Goal: Navigation & Orientation: Find specific page/section

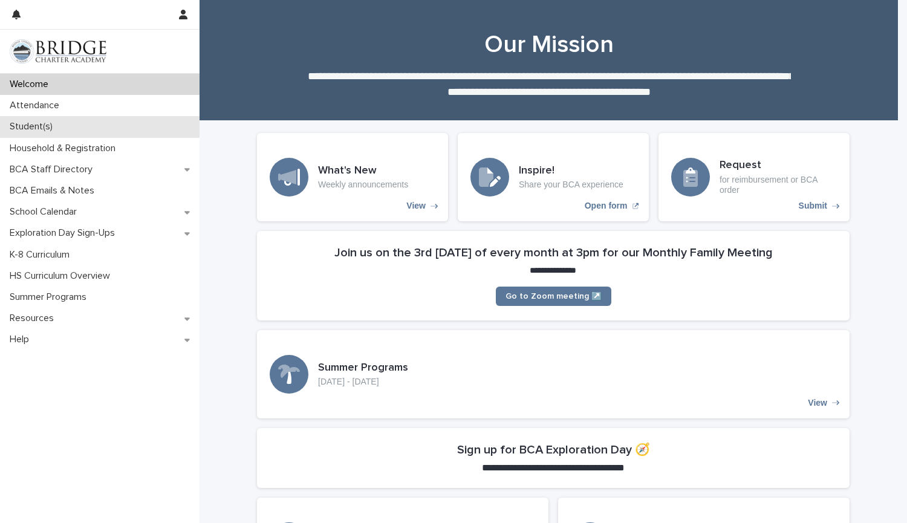
click at [39, 130] on p "Student(s)" at bounding box center [33, 126] width 57 height 11
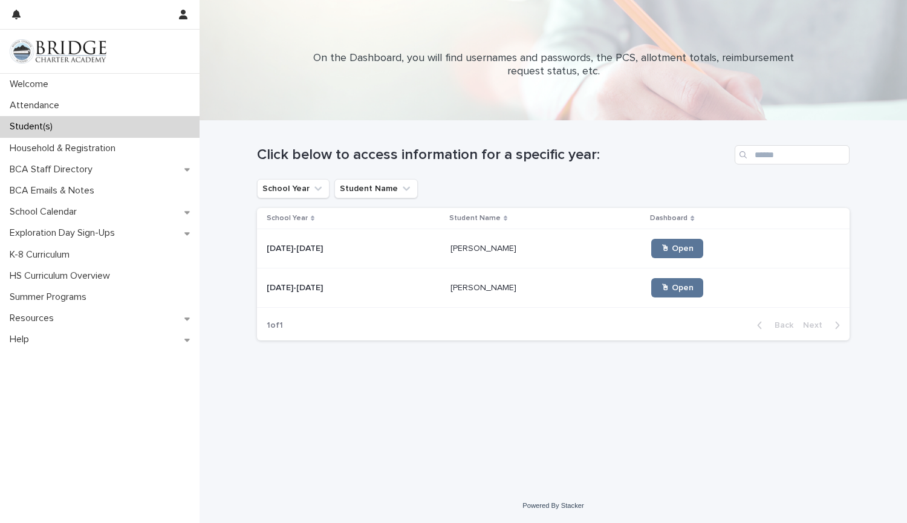
click at [468, 240] on div "Finn Carlson Finn Carlson" at bounding box center [546, 249] width 192 height 20
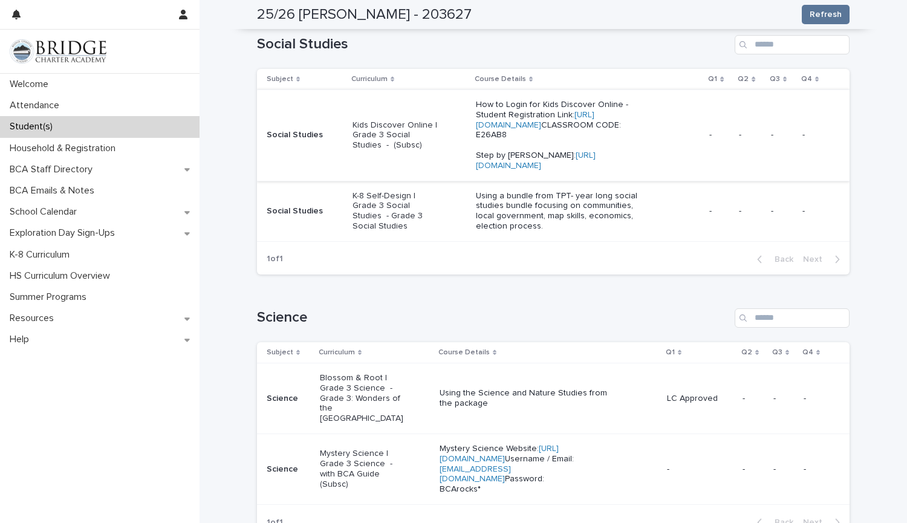
scroll to position [623, 0]
click at [284, 140] on p "Social Studies" at bounding box center [305, 135] width 76 height 10
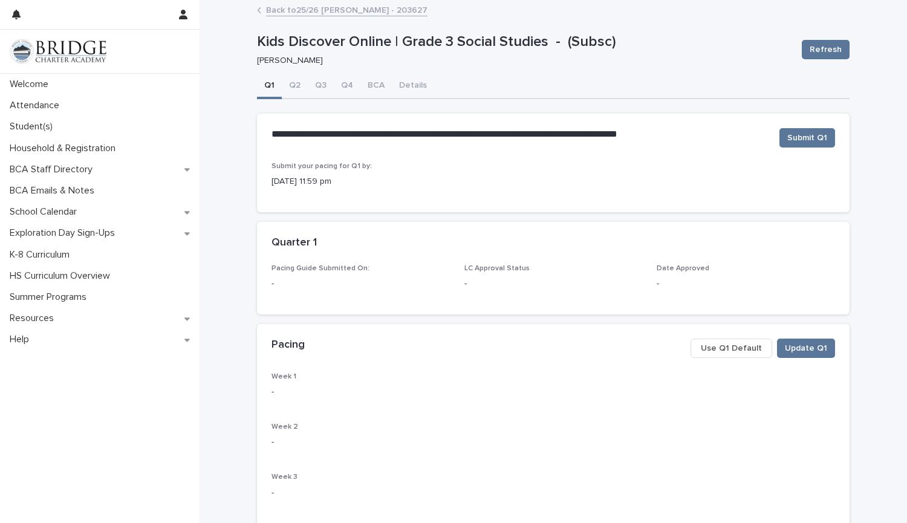
click at [739, 349] on span "Use Q1 Default" at bounding box center [731, 348] width 61 height 12
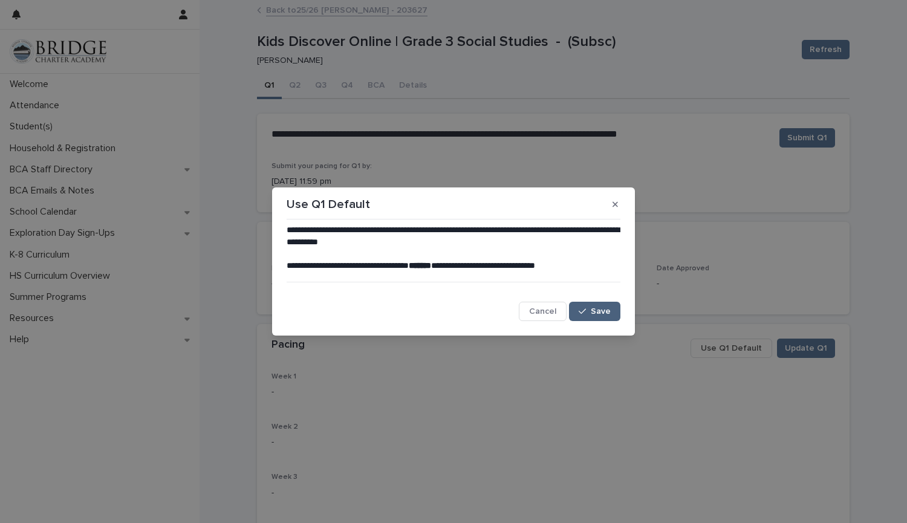
click at [604, 311] on span "Save" at bounding box center [601, 311] width 20 height 8
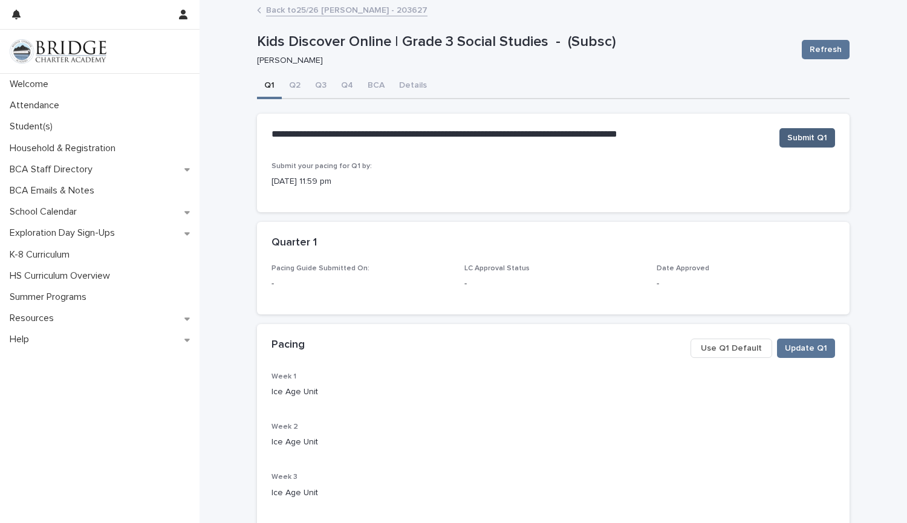
click at [810, 140] on span "Submit Q1" at bounding box center [807, 138] width 40 height 12
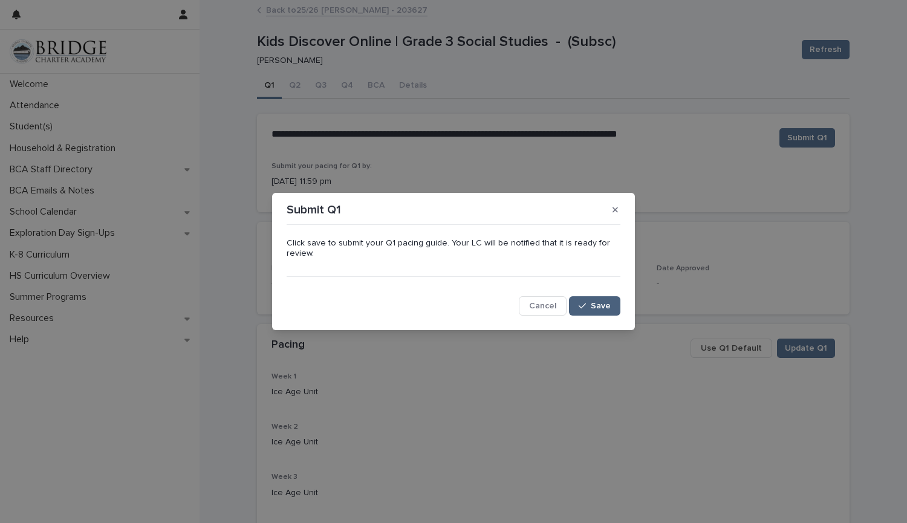
click at [608, 307] on span "Save" at bounding box center [601, 306] width 20 height 8
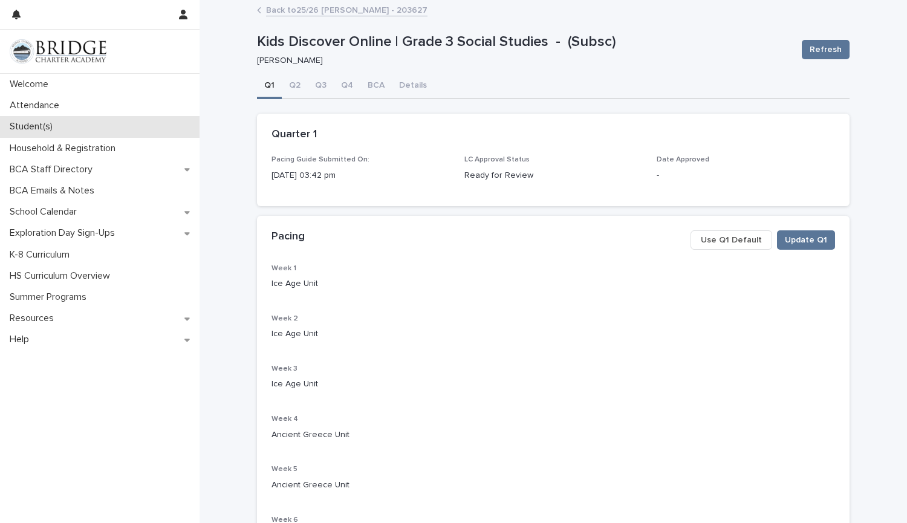
click at [62, 118] on div "Student(s)" at bounding box center [99, 126] width 199 height 21
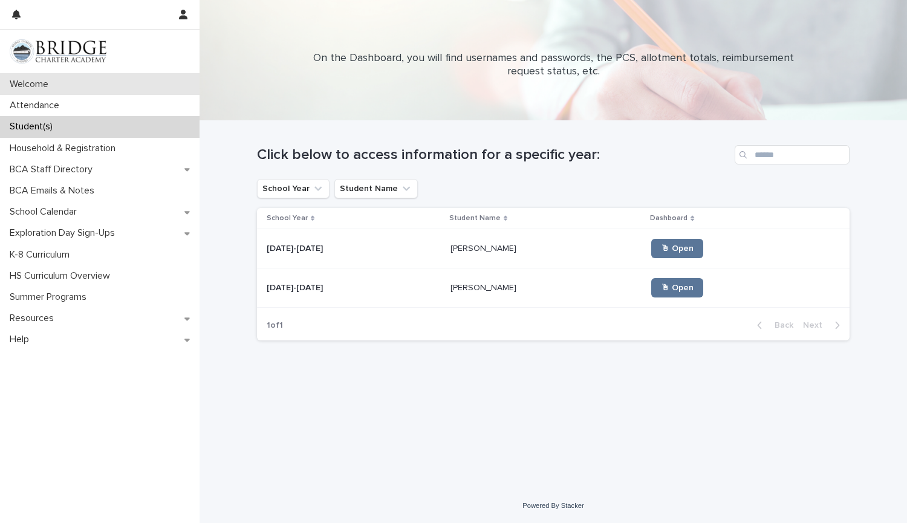
click at [74, 82] on div "Welcome" at bounding box center [99, 84] width 199 height 21
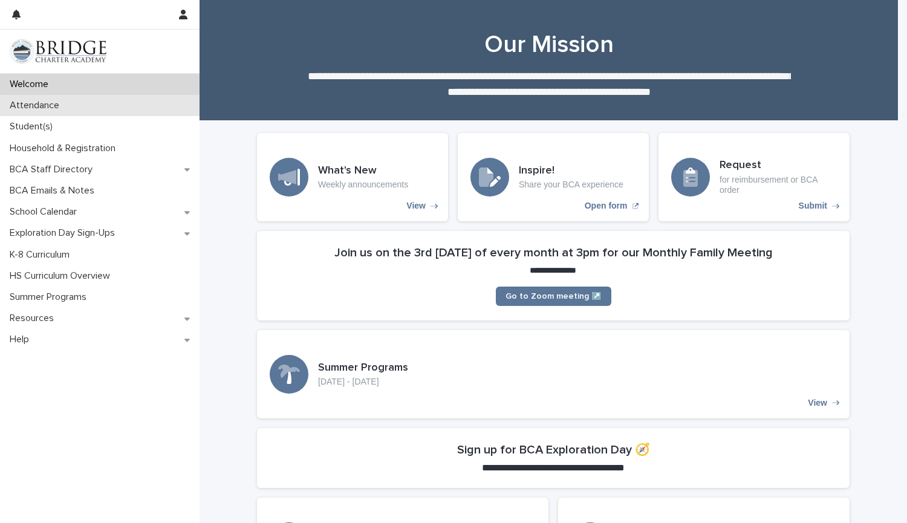
click at [45, 102] on p "Attendance" at bounding box center [37, 105] width 64 height 11
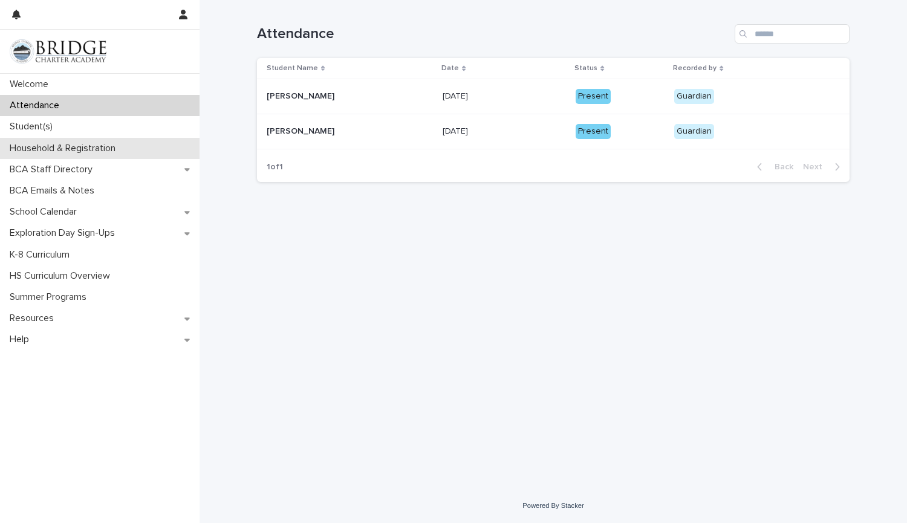
click at [62, 158] on div "Household & Registration" at bounding box center [99, 148] width 199 height 21
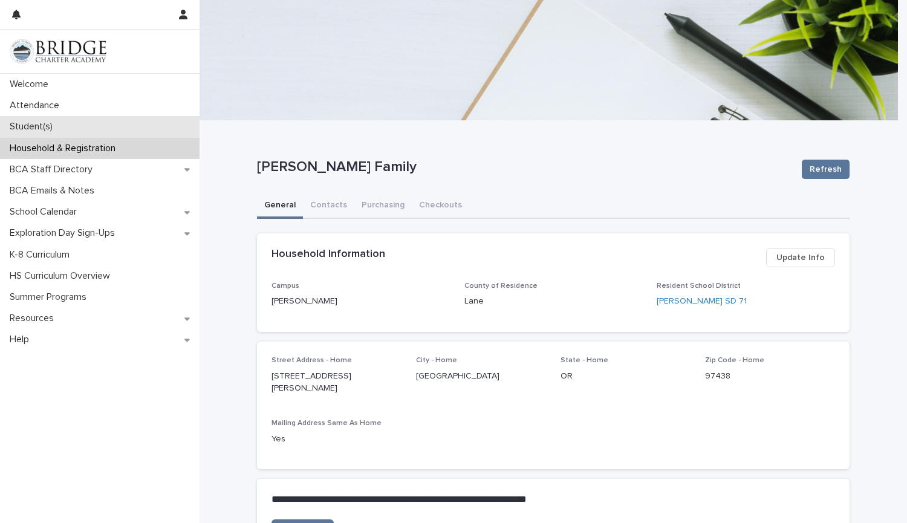
click at [37, 124] on p "Student(s)" at bounding box center [33, 126] width 57 height 11
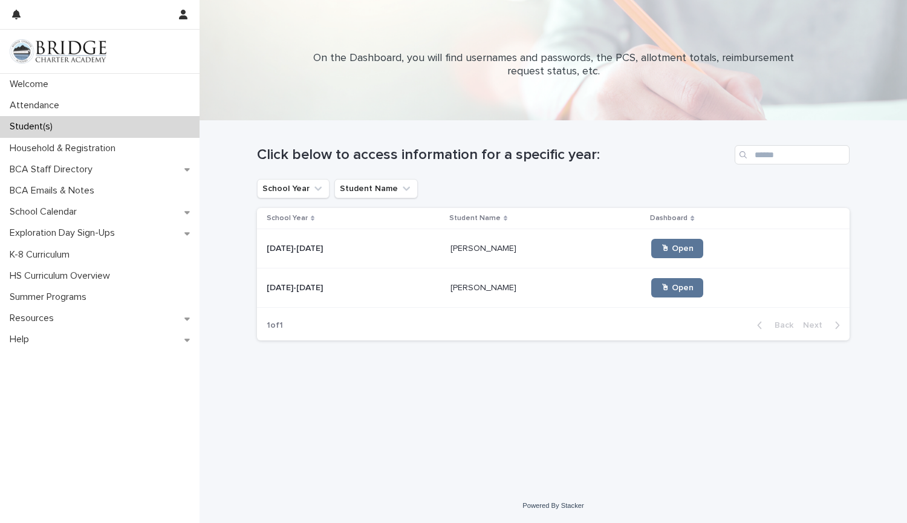
click at [686, 250] on div "🖱 Open" at bounding box center [740, 248] width 179 height 19
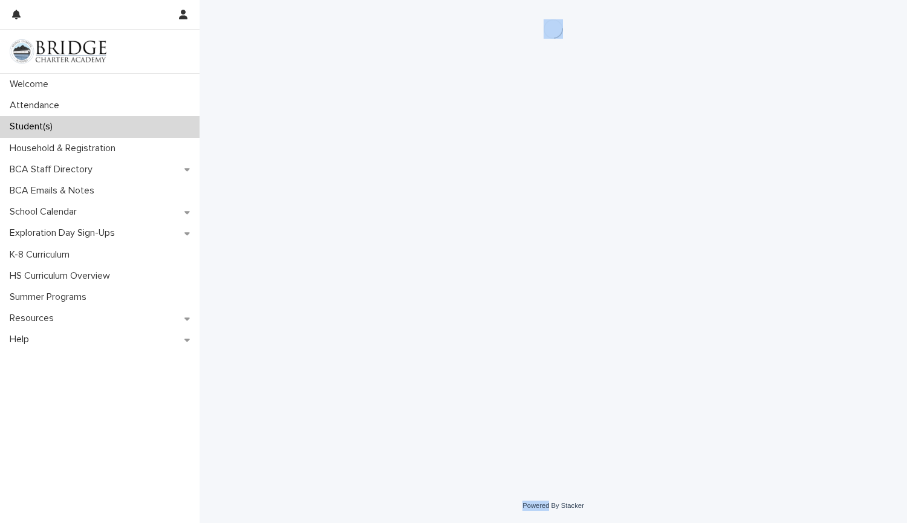
click at [686, 250] on div "Loading... Saving… Loading... Saving…" at bounding box center [553, 229] width 604 height 458
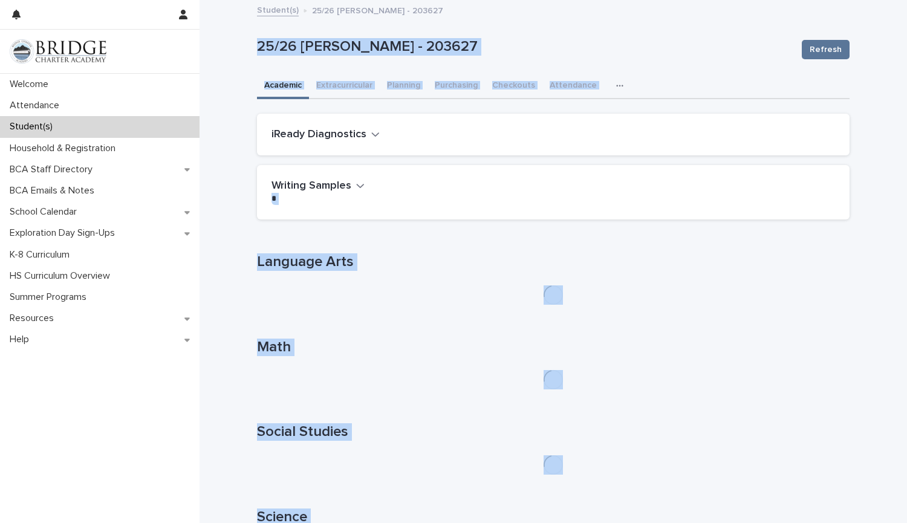
click at [616, 157] on div "Loading... Saving… iReady Diagnostics iReady Reading This file cannot be opened…" at bounding box center [553, 140] width 592 height 52
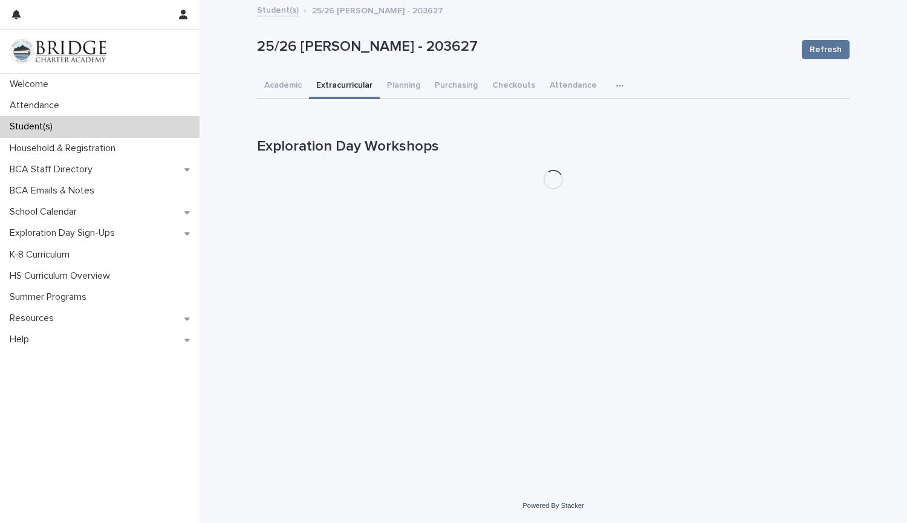
click at [345, 82] on button "Extracurricular" at bounding box center [344, 86] width 71 height 25
click at [283, 84] on button "Academic" at bounding box center [283, 86] width 52 height 25
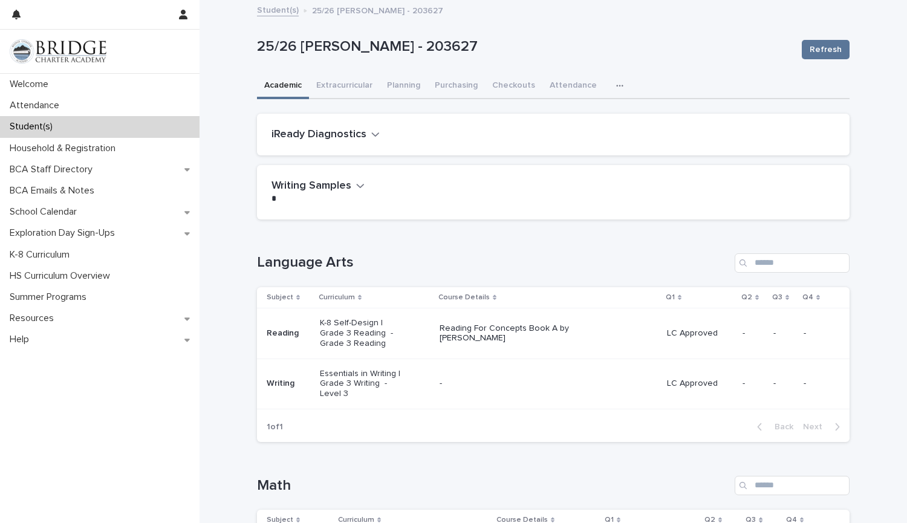
click at [343, 131] on h2 "iReady Diagnostics" at bounding box center [318, 134] width 95 height 13
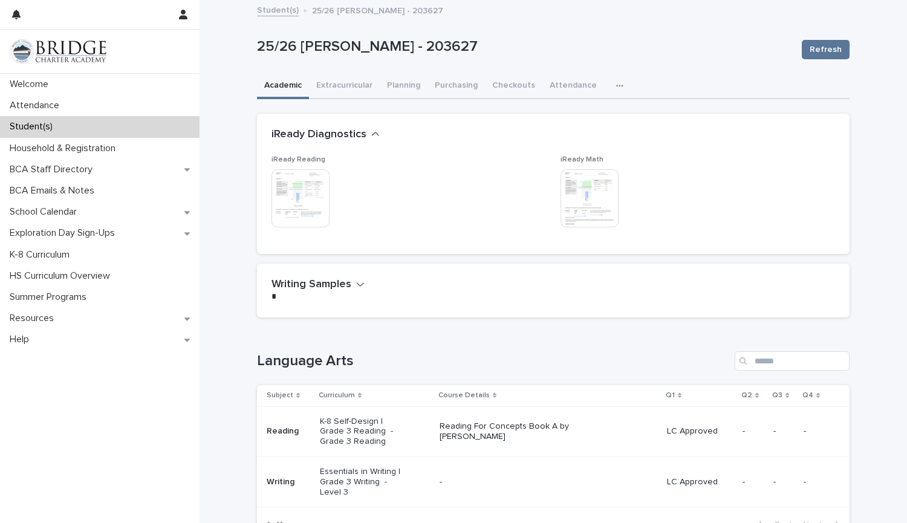
click at [314, 286] on h2 "Writing Samples" at bounding box center [311, 284] width 80 height 13
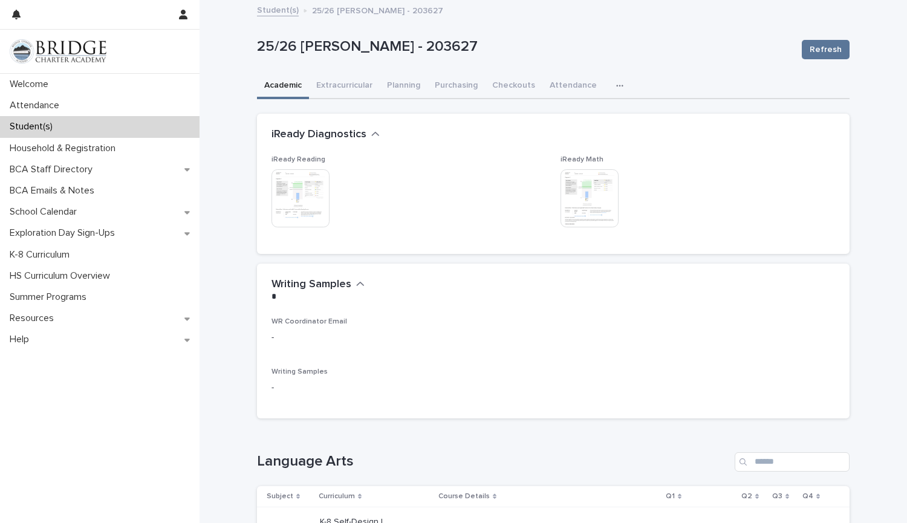
click at [314, 286] on h2 "Writing Samples" at bounding box center [311, 284] width 80 height 13
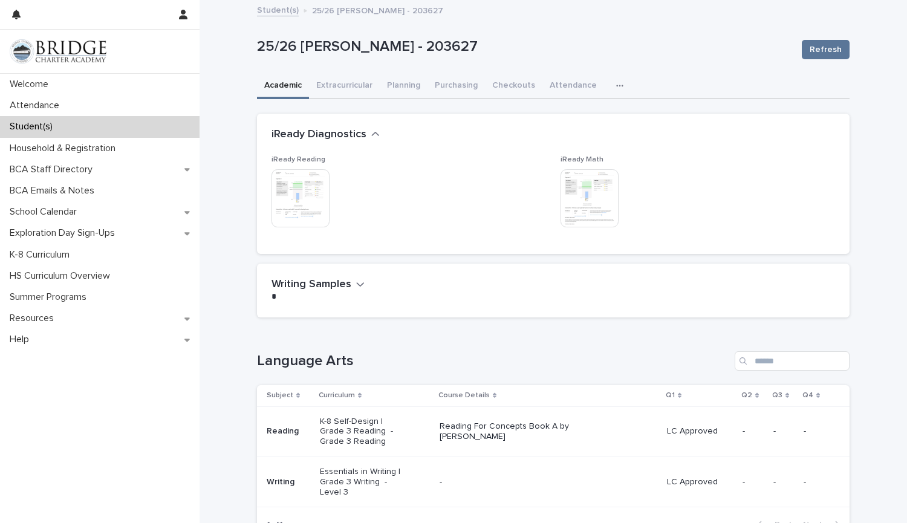
click at [304, 206] on img at bounding box center [300, 198] width 58 height 58
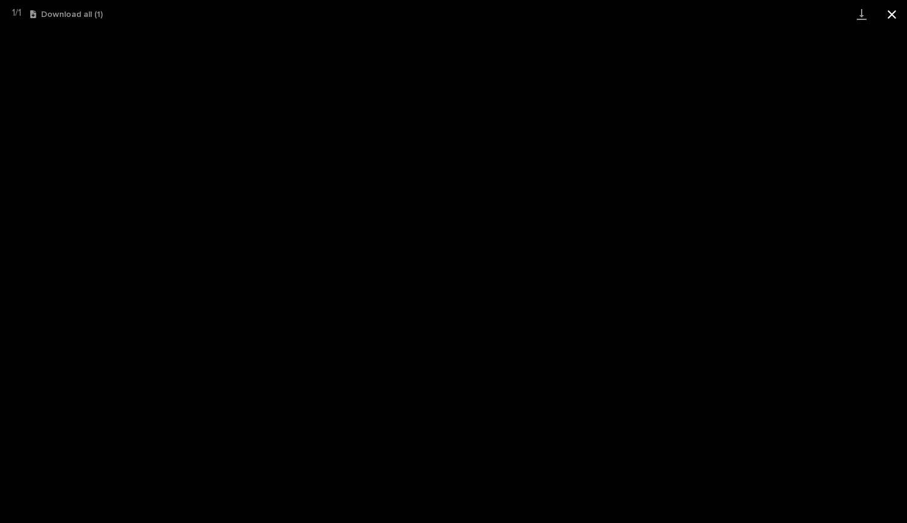
click at [893, 18] on button "Close gallery" at bounding box center [891, 14] width 30 height 28
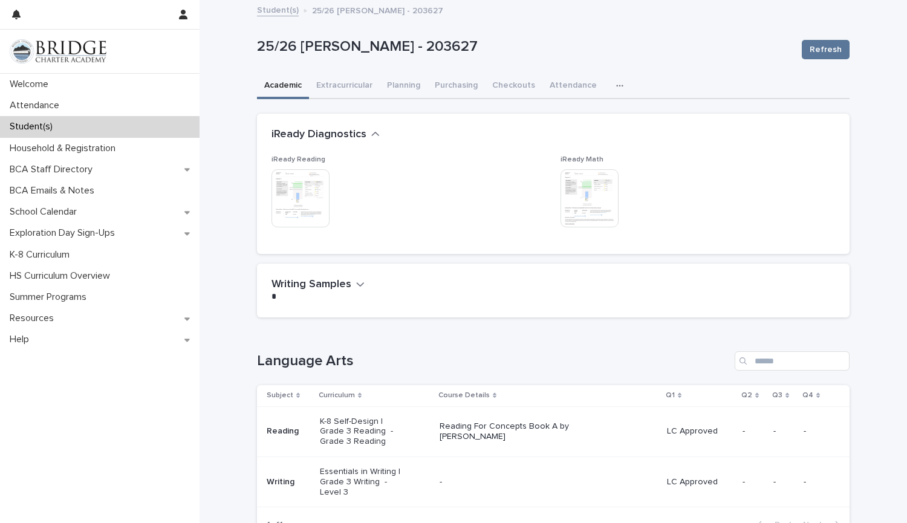
click at [583, 203] on img at bounding box center [589, 198] width 58 height 58
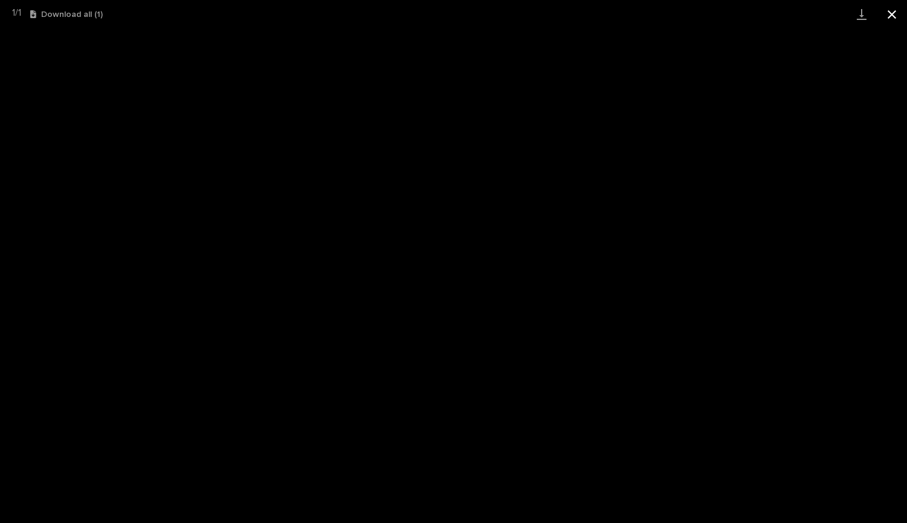
click at [898, 15] on button "Close gallery" at bounding box center [891, 14] width 30 height 28
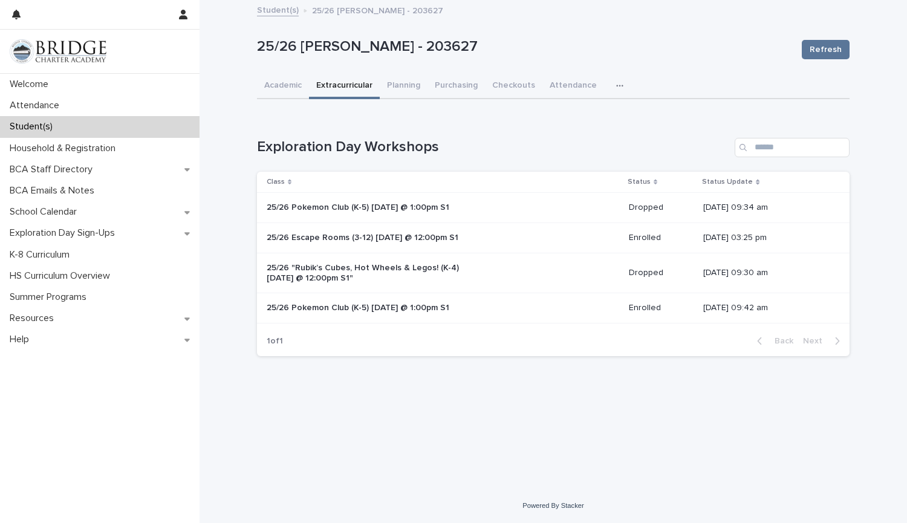
click at [334, 88] on button "Extracurricular" at bounding box center [344, 86] width 71 height 25
click at [400, 89] on button "Planning" at bounding box center [404, 86] width 48 height 25
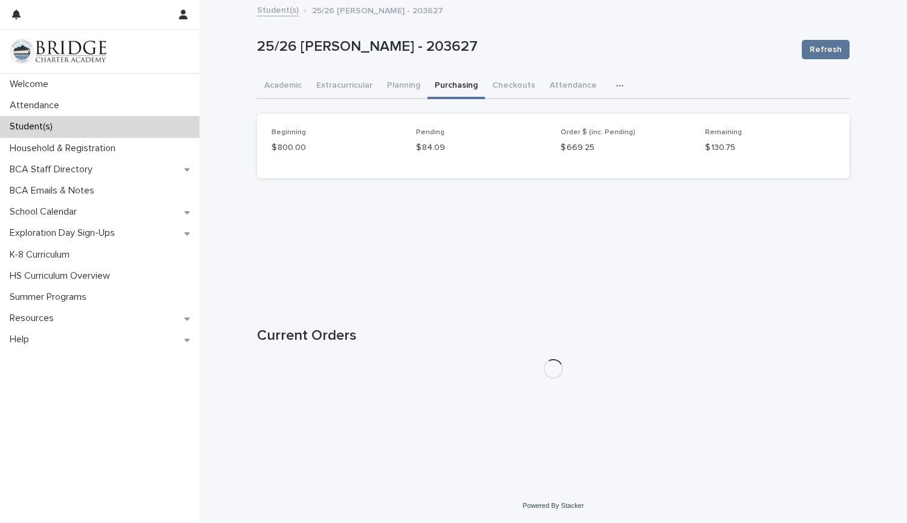
click at [455, 91] on button "Purchasing" at bounding box center [455, 86] width 57 height 25
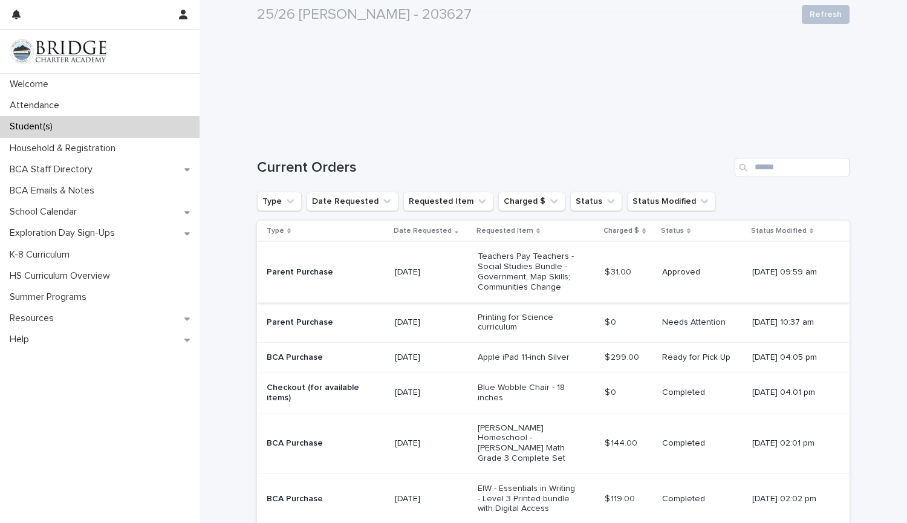
scroll to position [170, 0]
click at [604, 328] on div "$ 0 $ 0" at bounding box center [628, 321] width 48 height 20
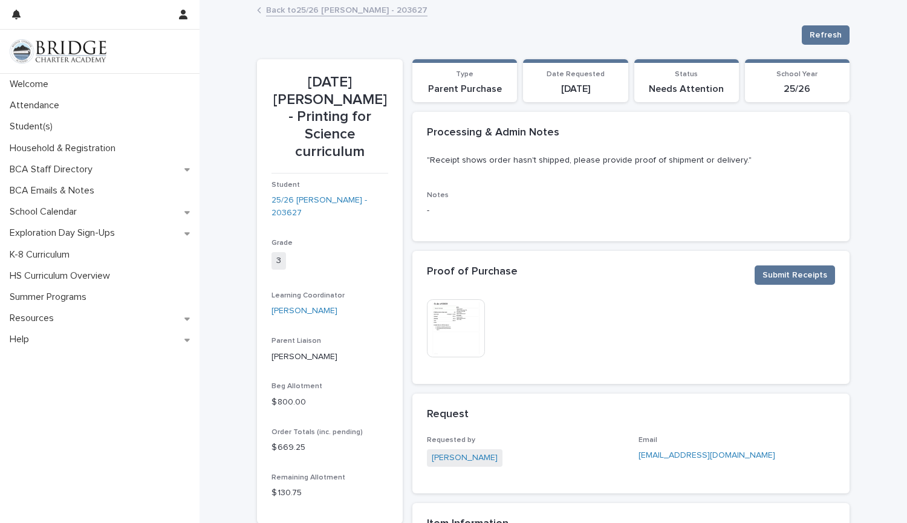
click at [459, 340] on img at bounding box center [456, 328] width 58 height 58
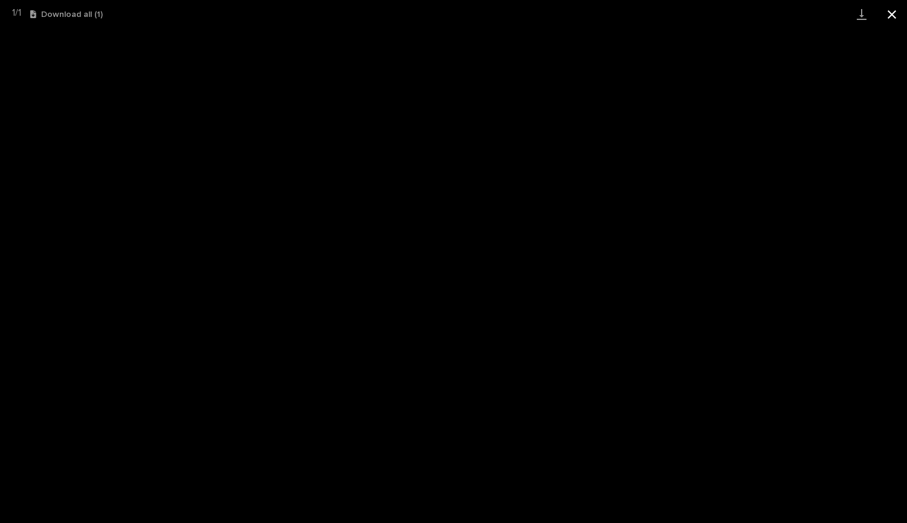
click at [885, 21] on button "Close gallery" at bounding box center [891, 14] width 30 height 28
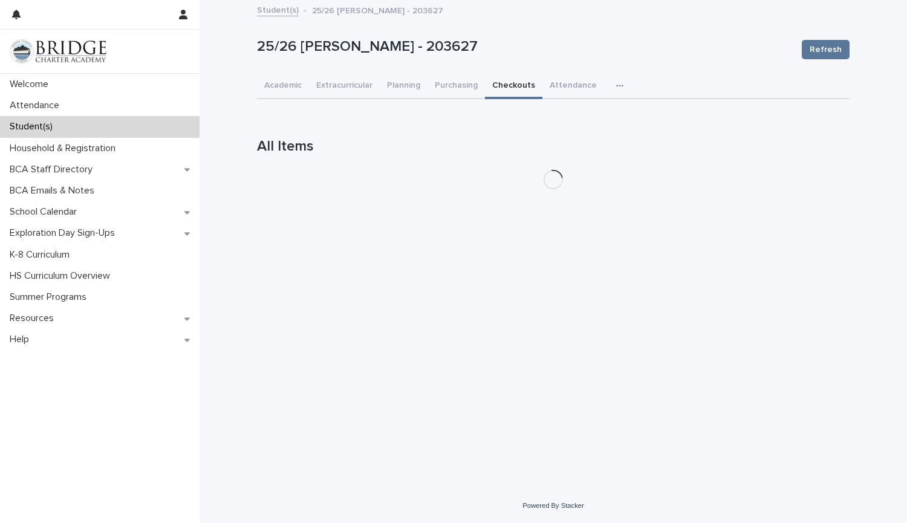
click at [500, 78] on button "Checkouts" at bounding box center [513, 86] width 57 height 25
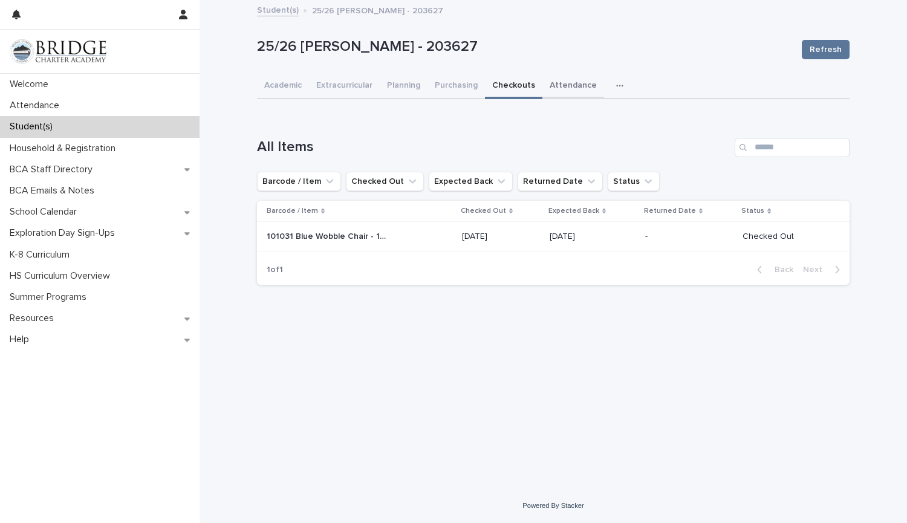
click at [551, 79] on button "Attendance" at bounding box center [573, 86] width 62 height 25
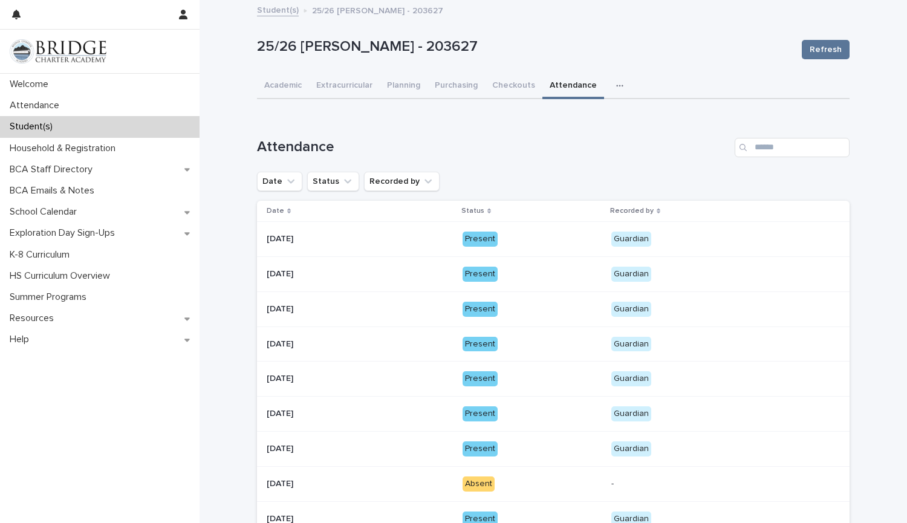
click at [609, 88] on button "button" at bounding box center [622, 86] width 27 height 24
click at [579, 120] on button "General" at bounding box center [582, 117] width 80 height 18
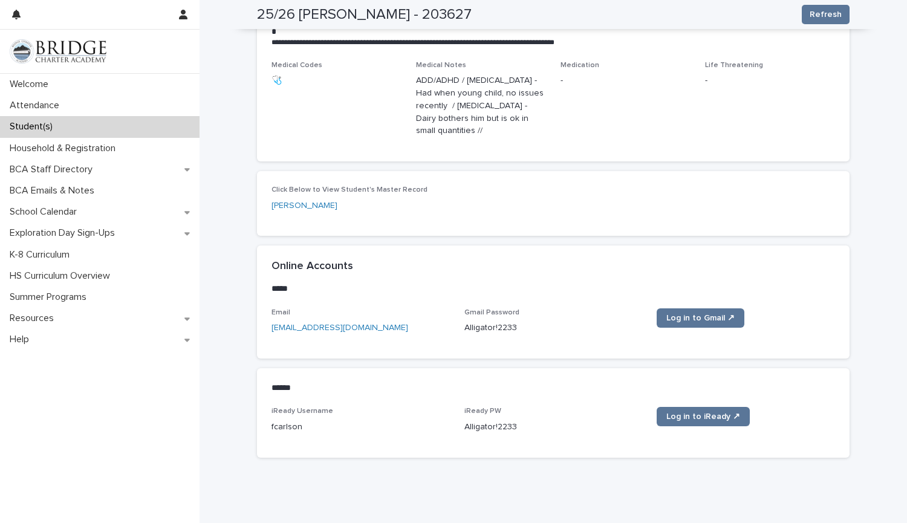
scroll to position [406, 0]
click at [352, 320] on p "[EMAIL_ADDRESS][DOMAIN_NAME]" at bounding box center [360, 326] width 178 height 13
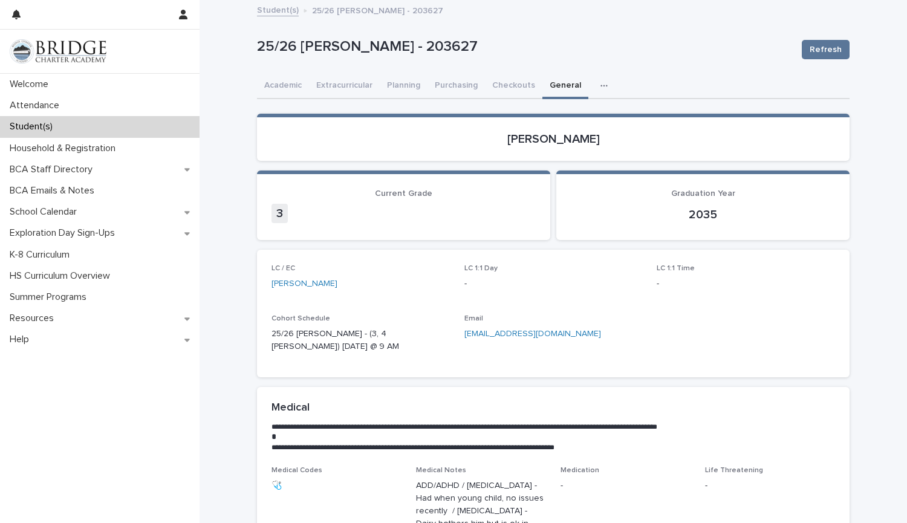
click at [120, 126] on div "Student(s)" at bounding box center [99, 126] width 199 height 21
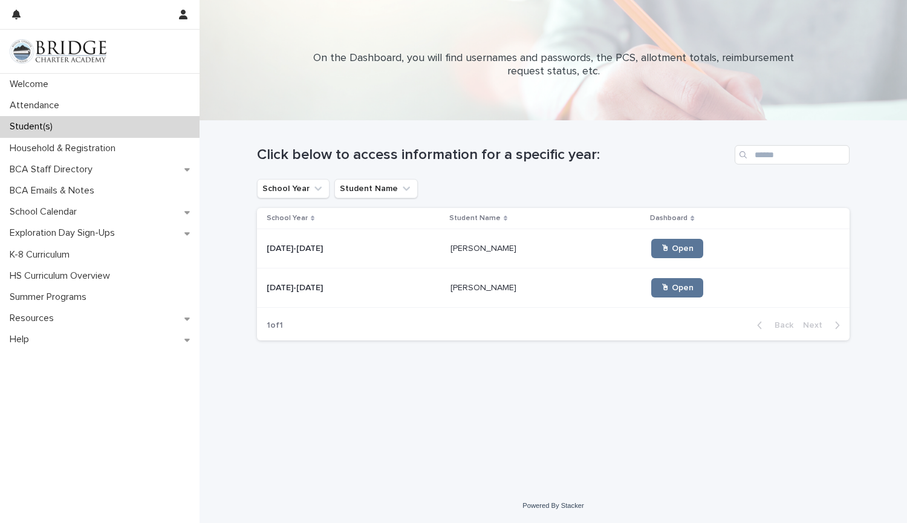
click at [453, 286] on p "[PERSON_NAME]" at bounding box center [484, 286] width 68 height 13
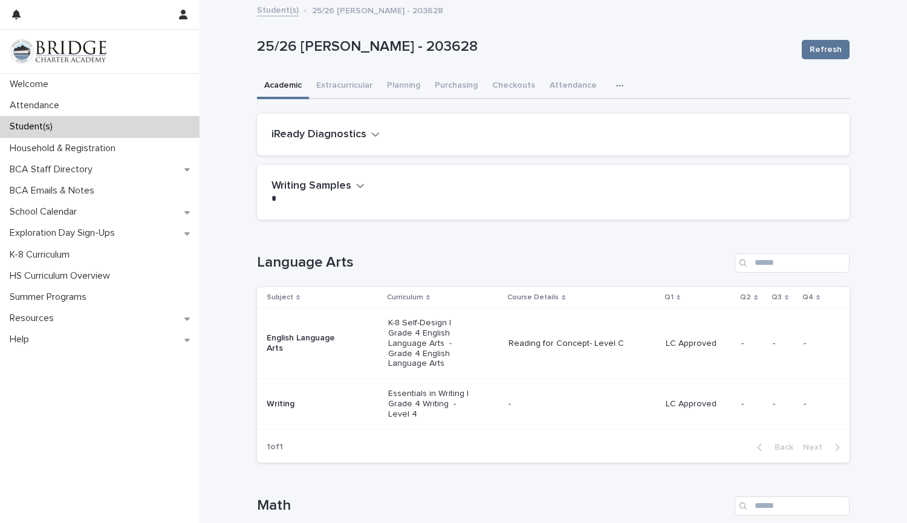
click at [364, 143] on div "iReady Diagnostics" at bounding box center [553, 135] width 592 height 42
click at [363, 134] on button "iReady Diagnostics" at bounding box center [325, 134] width 108 height 13
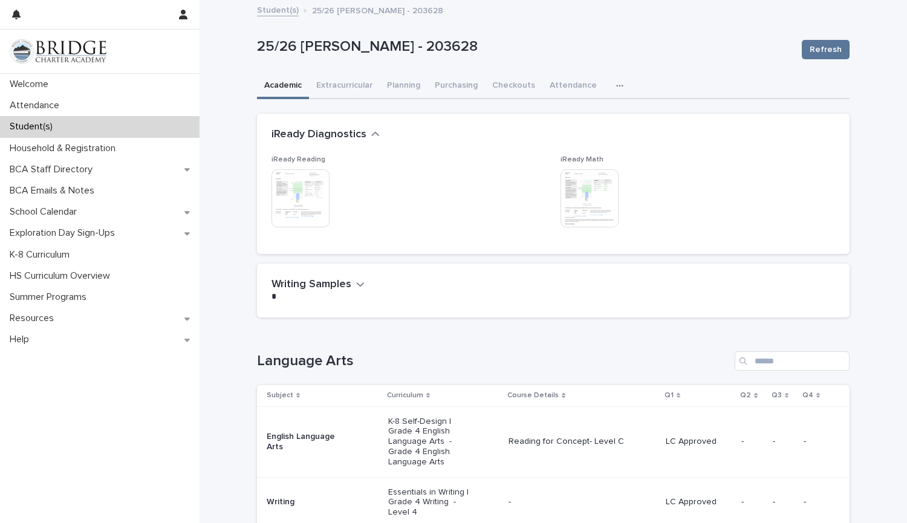
click at [309, 195] on img at bounding box center [300, 198] width 58 height 58
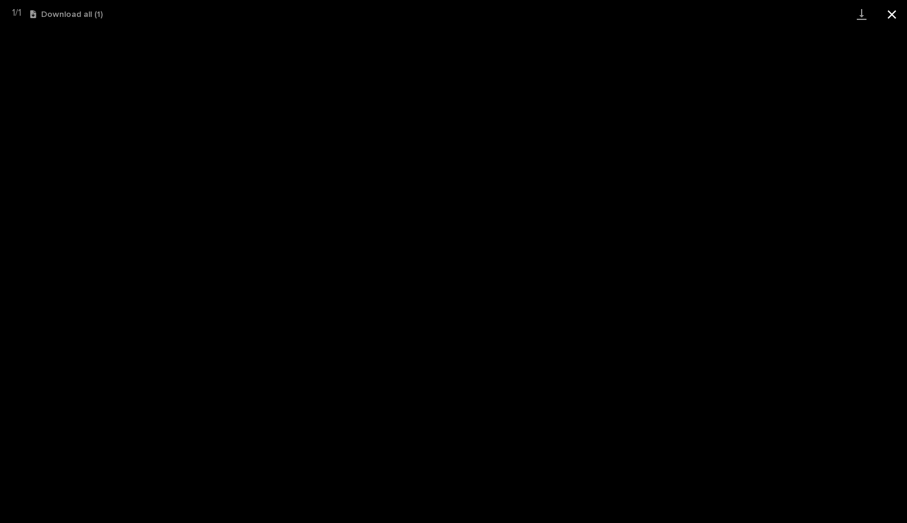
click at [889, 15] on button "Close gallery" at bounding box center [891, 14] width 30 height 28
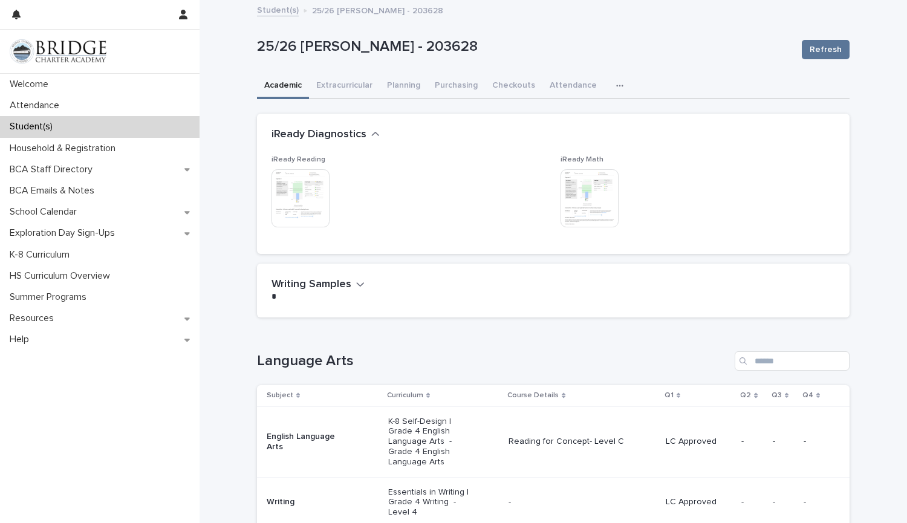
click at [581, 202] on img at bounding box center [589, 198] width 58 height 58
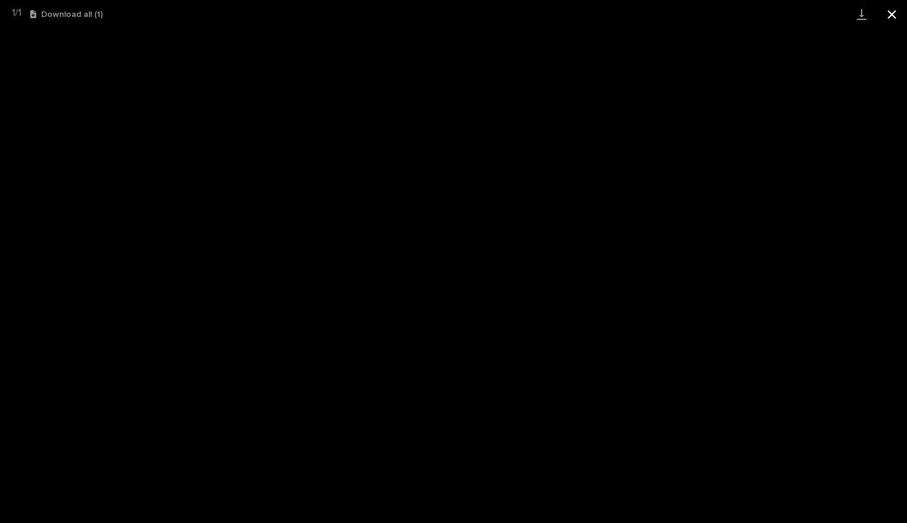
click at [894, 13] on button "Close gallery" at bounding box center [891, 14] width 30 height 28
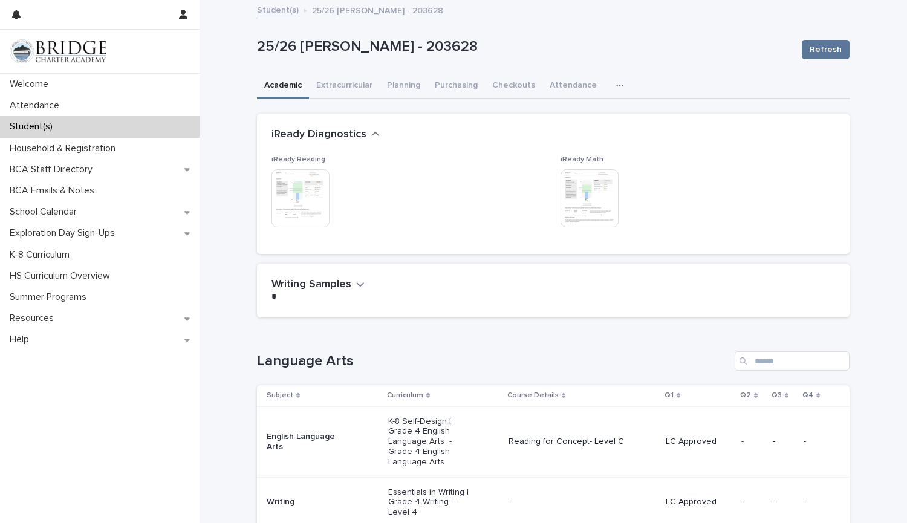
click at [616, 86] on icon "button" at bounding box center [619, 86] width 7 height 2
click at [578, 112] on button "General" at bounding box center [582, 117] width 80 height 18
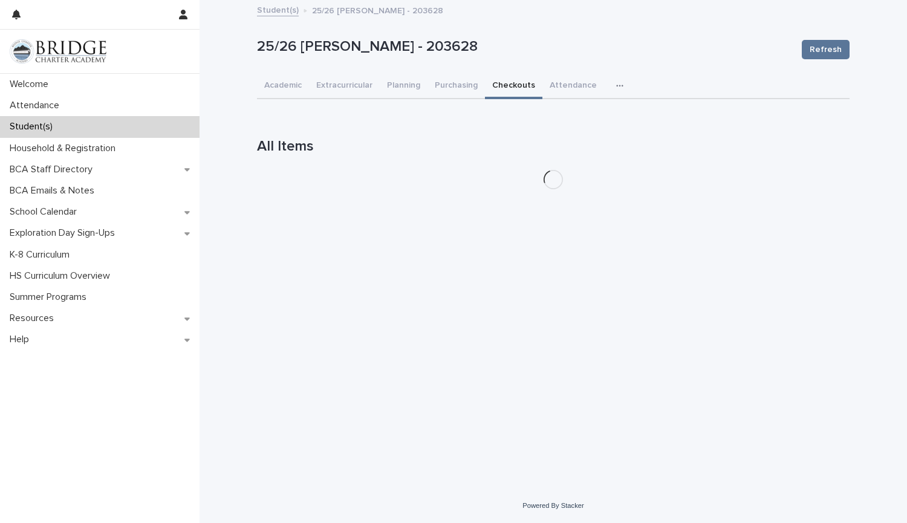
click at [507, 90] on button "Checkouts" at bounding box center [513, 86] width 57 height 25
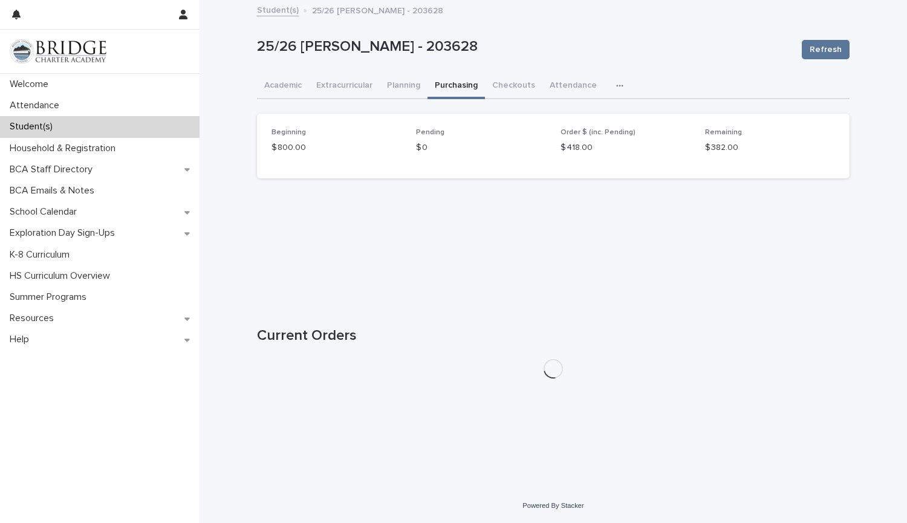
click at [451, 82] on button "Purchasing" at bounding box center [455, 86] width 57 height 25
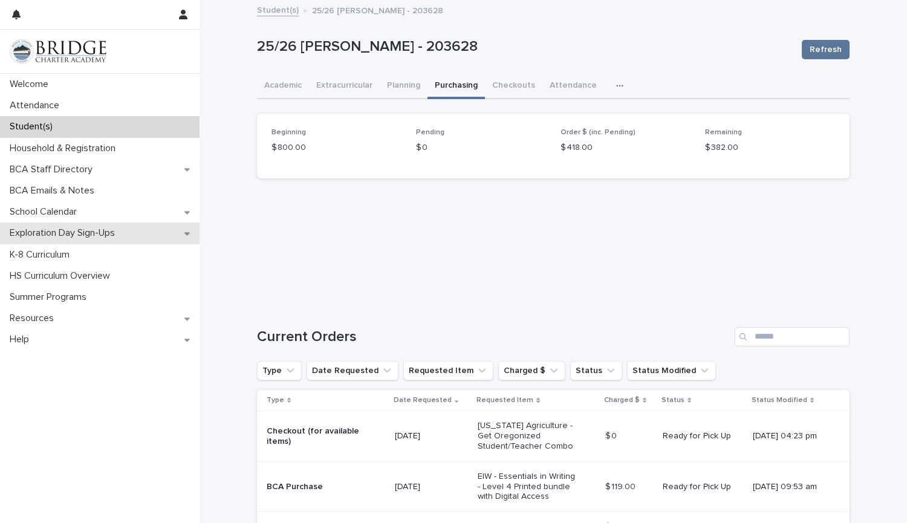
click at [92, 228] on p "Exploration Day Sign-Ups" at bounding box center [65, 232] width 120 height 11
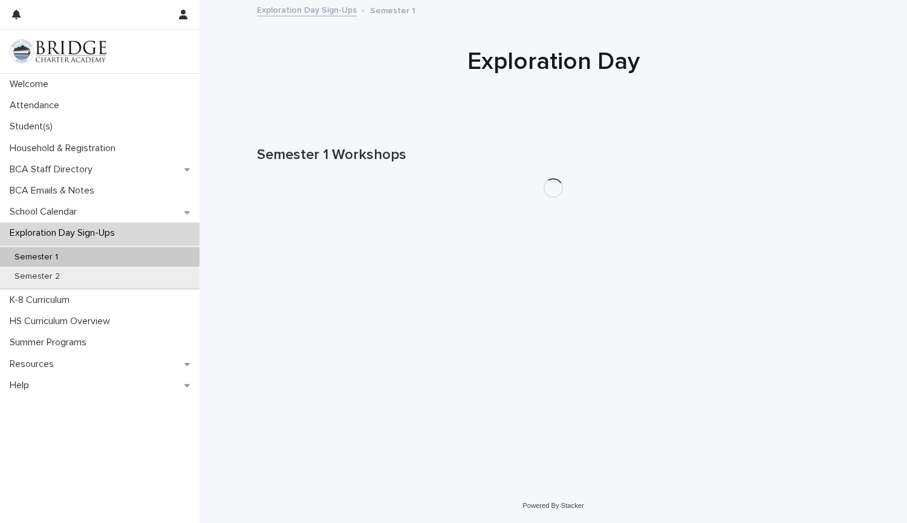
click at [92, 228] on p "Exploration Day Sign-Ups" at bounding box center [65, 232] width 120 height 11
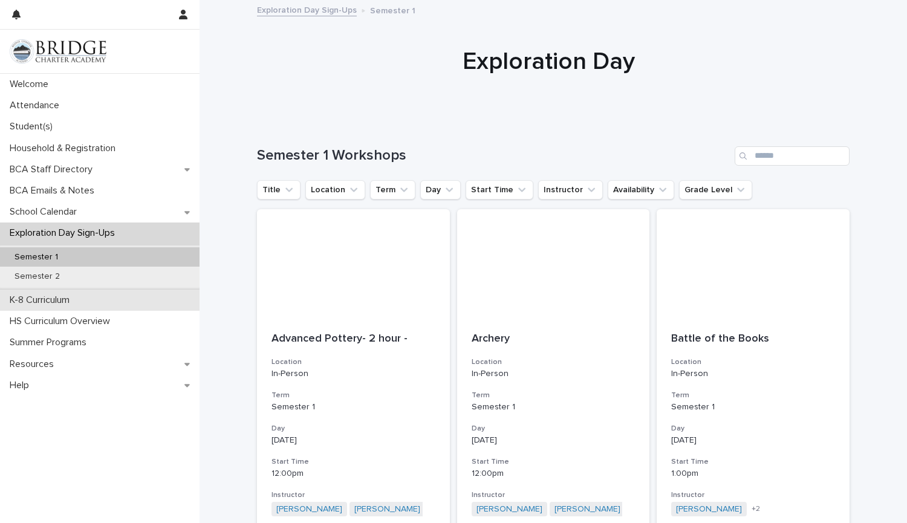
click at [47, 305] on p "K-8 Curriculum" at bounding box center [42, 299] width 74 height 11
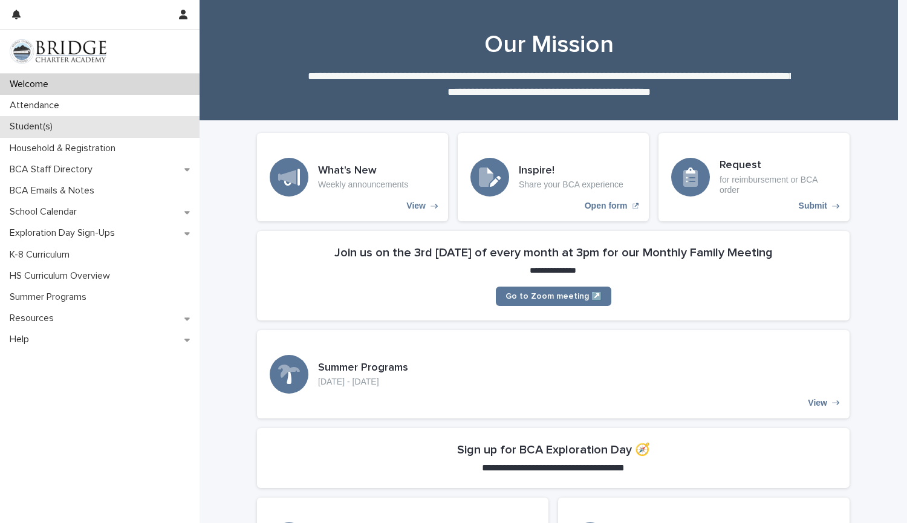
click at [80, 123] on div "Student(s)" at bounding box center [99, 126] width 199 height 21
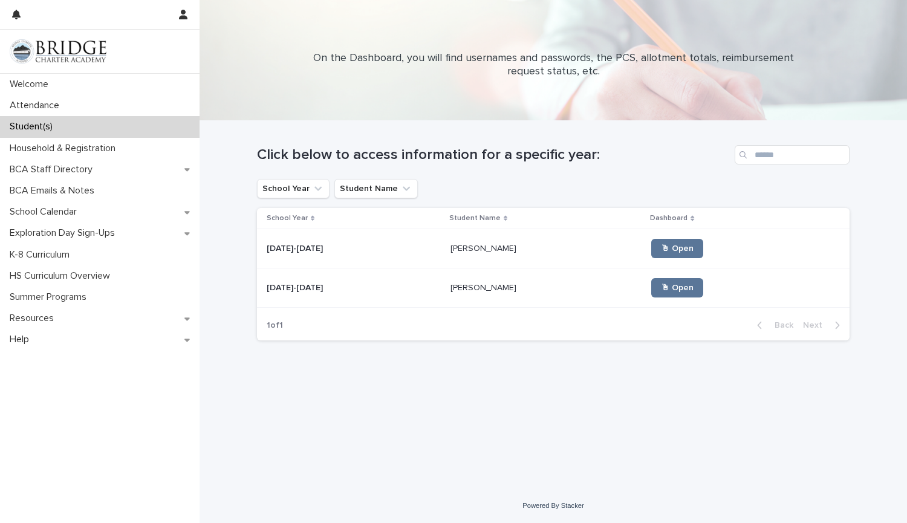
click at [456, 285] on p "[PERSON_NAME]" at bounding box center [484, 286] width 68 height 13
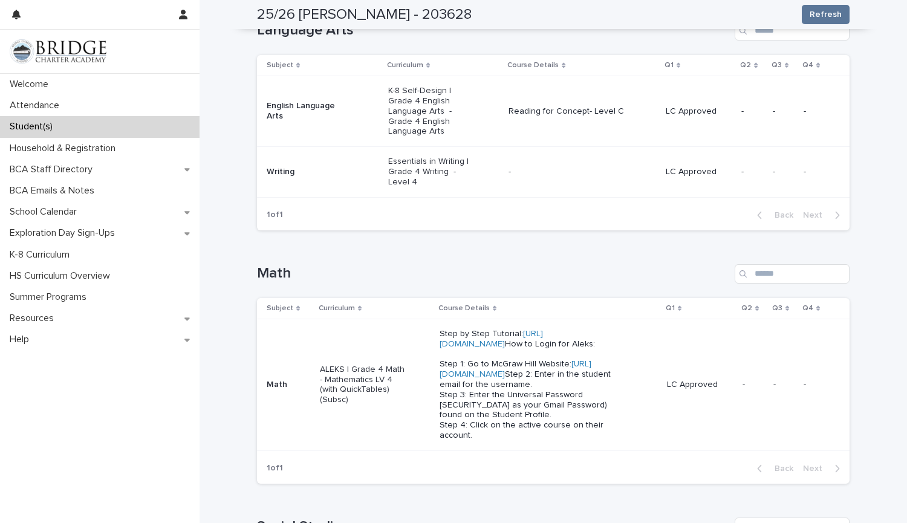
scroll to position [239, 0]
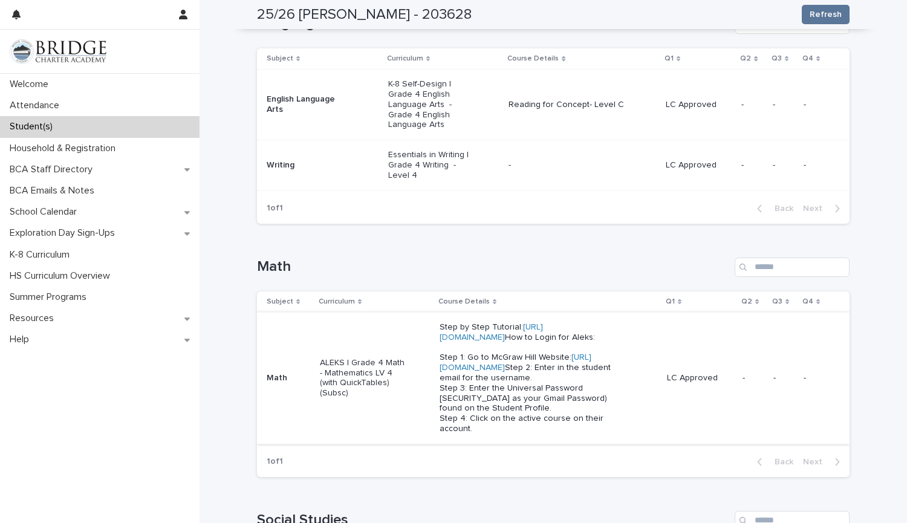
click at [503, 372] on link "[URL][DOMAIN_NAME]" at bounding box center [515, 362] width 152 height 19
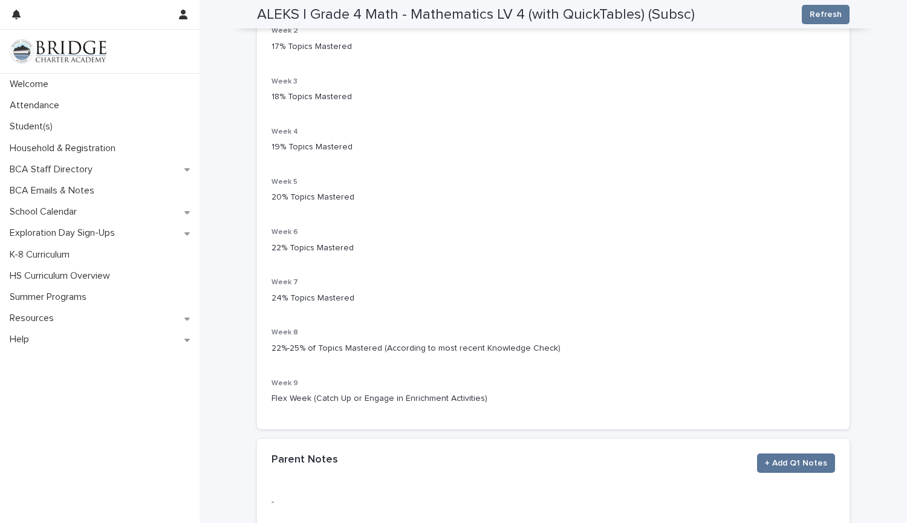
scroll to position [275, 0]
